Goal: Task Accomplishment & Management: Complete application form

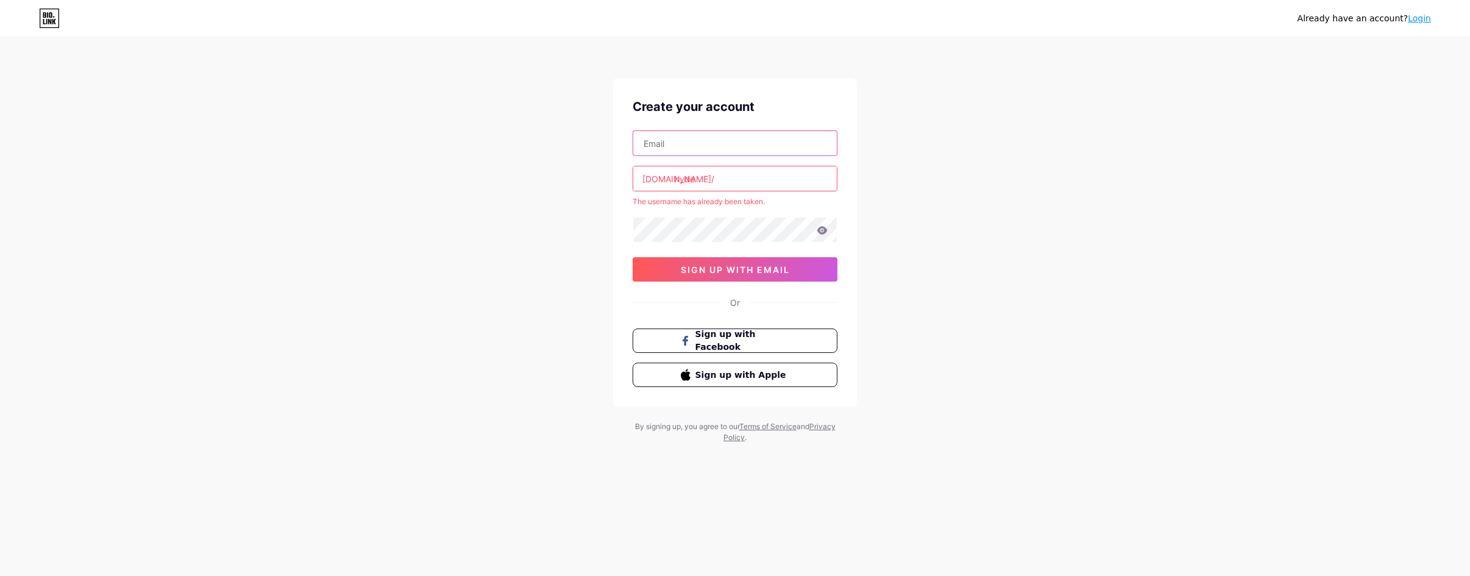
click at [715, 151] on input "text" at bounding box center [735, 143] width 204 height 24
type input "[EMAIL_ADDRESS][DOMAIN_NAME]"
click at [725, 183] on input "hyde" at bounding box center [735, 178] width 204 height 24
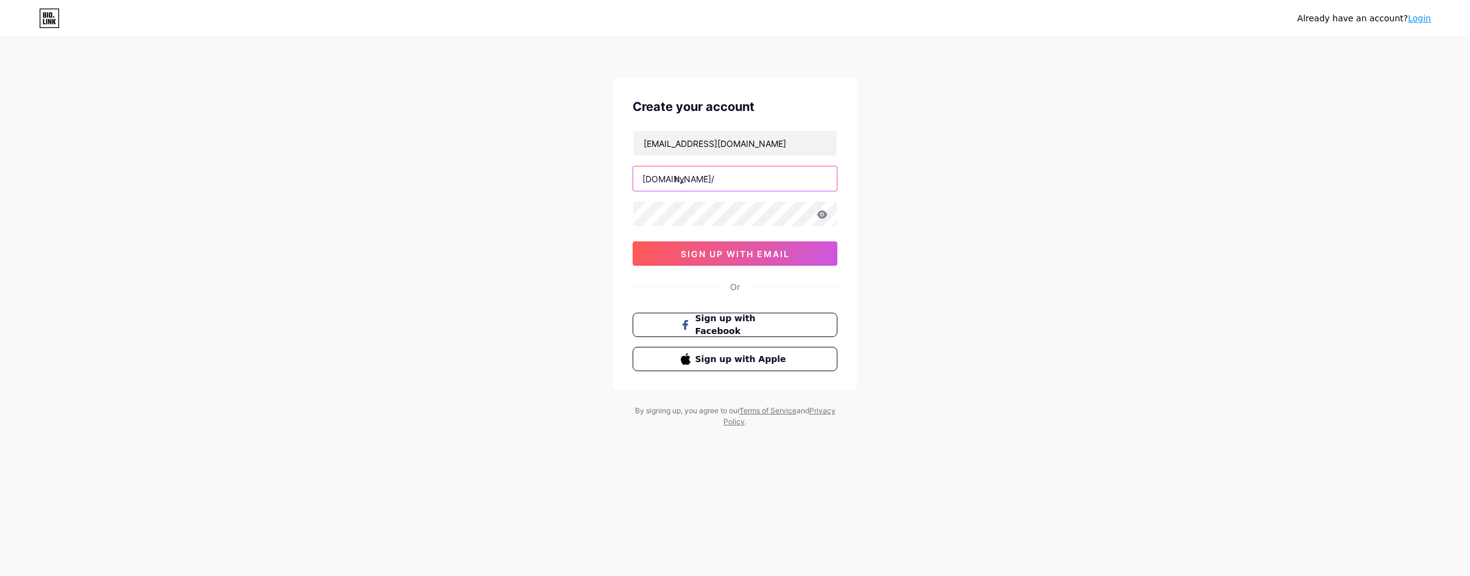
type input "h"
type input "shophyde"
click at [709, 249] on span "sign up with email" at bounding box center [735, 254] width 109 height 10
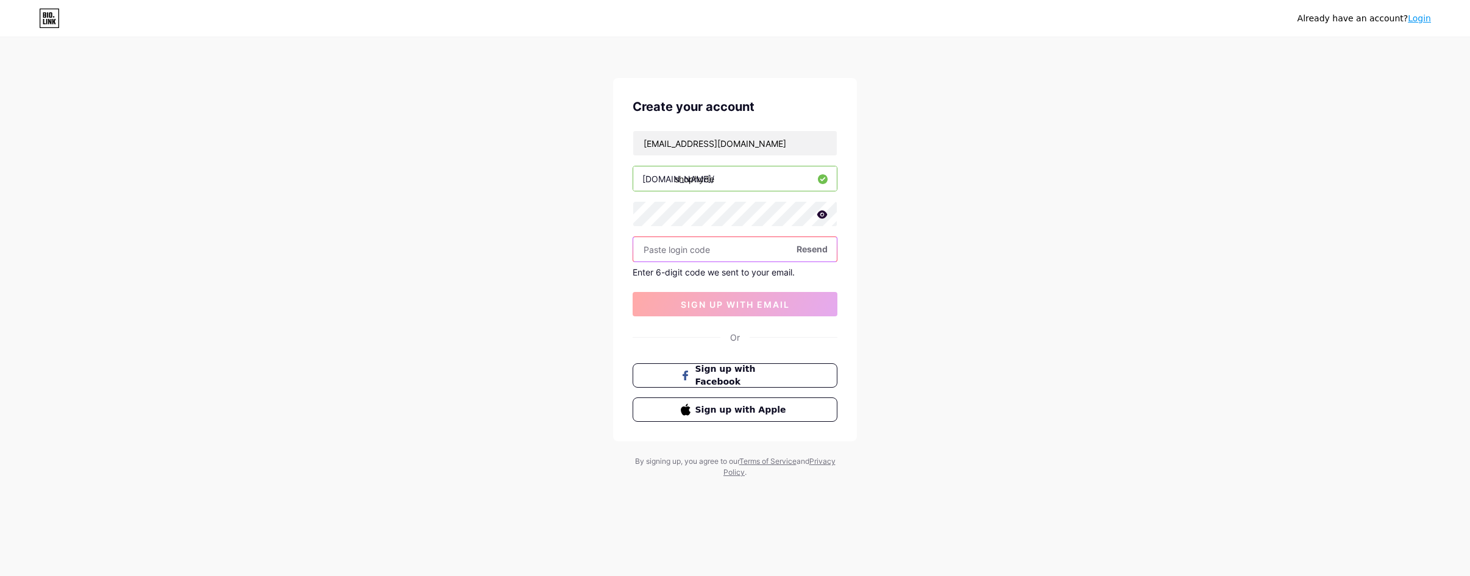
click at [742, 248] on input "text" at bounding box center [735, 249] width 204 height 24
click at [736, 252] on input "text" at bounding box center [735, 249] width 204 height 24
type input "316966"
click at [761, 305] on span "sign up with email" at bounding box center [735, 304] width 109 height 10
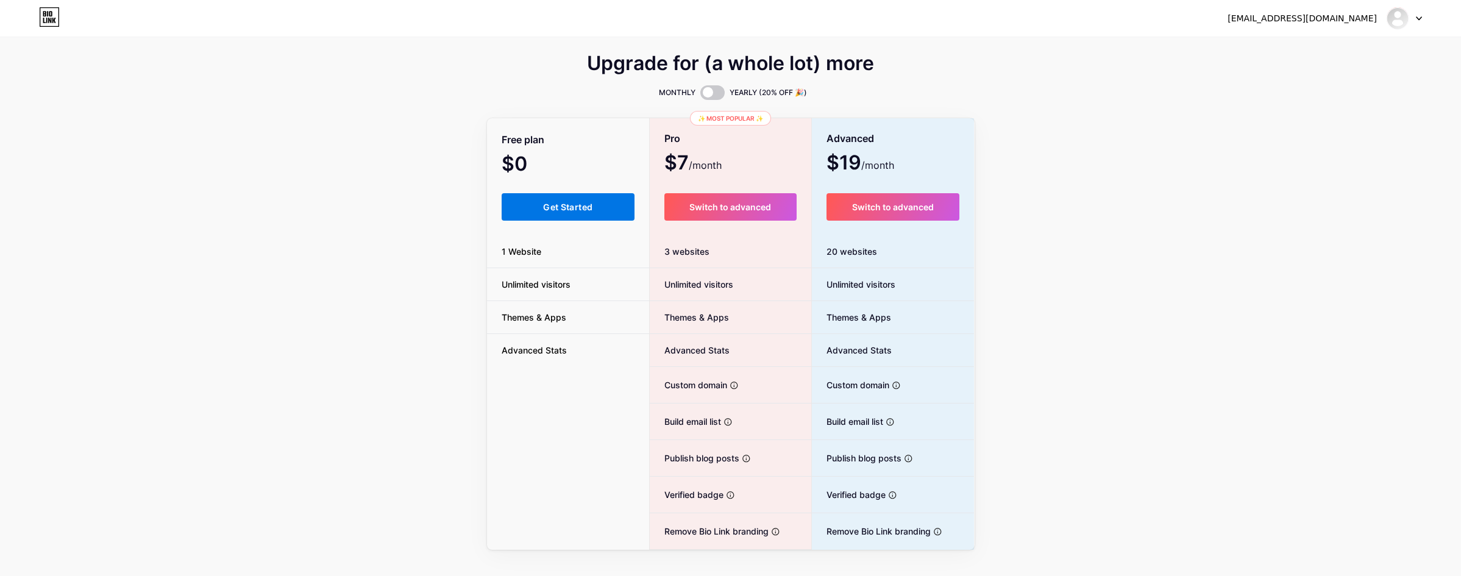
click at [584, 208] on span "Get Started" at bounding box center [567, 207] width 49 height 10
